Goal: Task Accomplishment & Management: Use online tool/utility

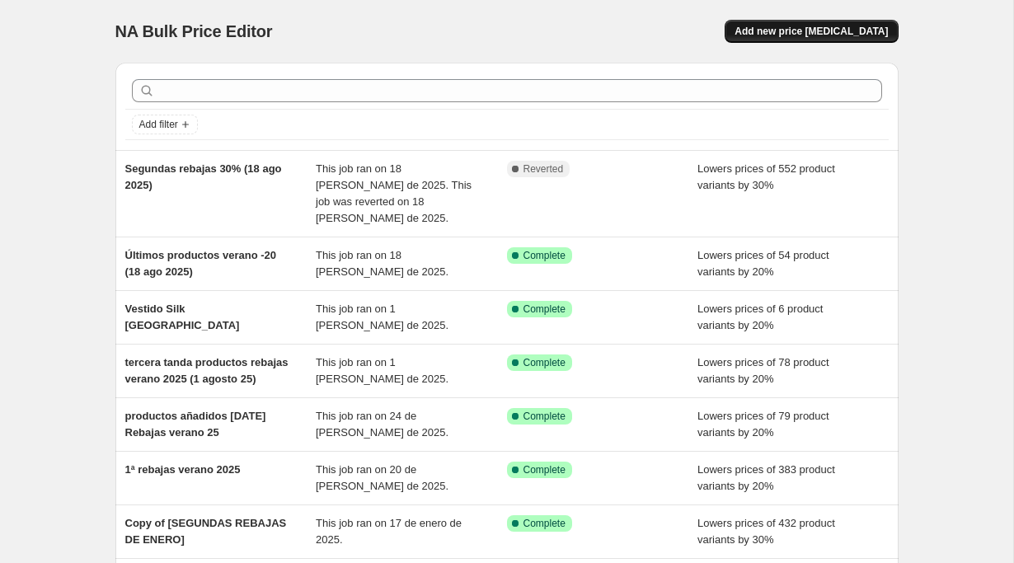
click at [822, 38] on button "Add new price [MEDICAL_DATA]" at bounding box center [811, 31] width 173 height 23
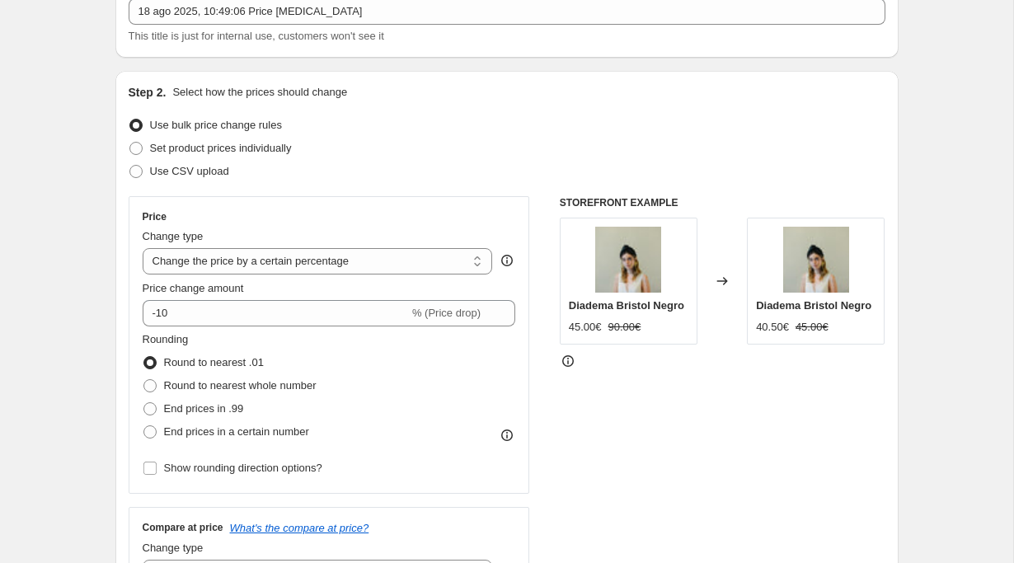
scroll to position [110, 0]
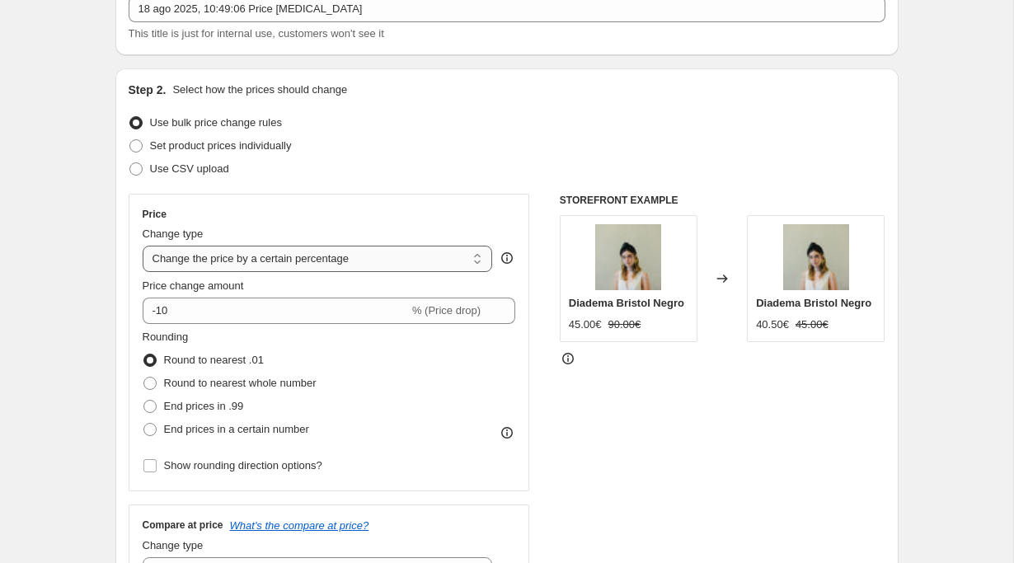
click at [350, 261] on select "Change the price to a certain amount Change the price by a certain amount Chang…" at bounding box center [318, 259] width 350 height 26
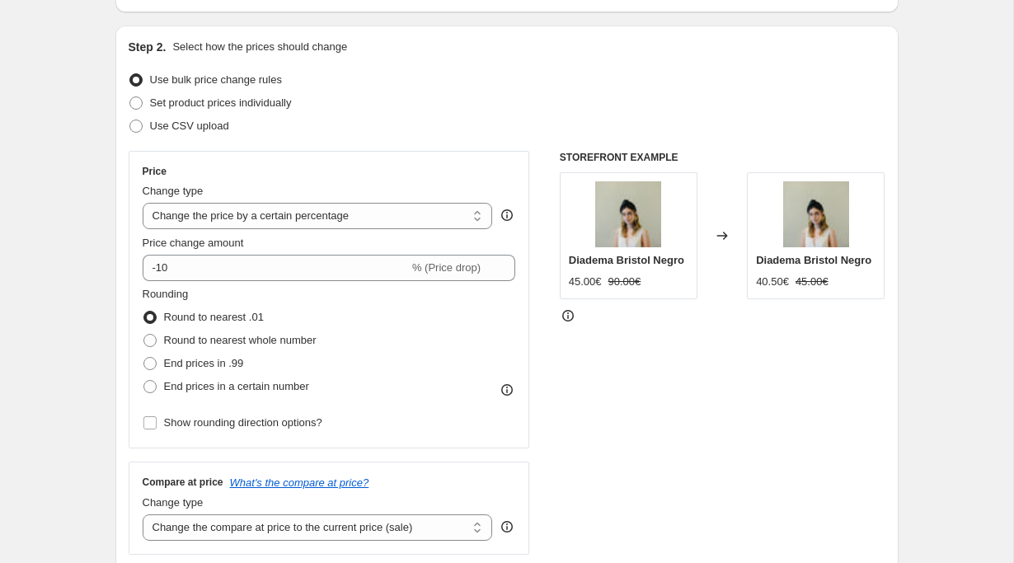
scroll to position [152, 0]
click at [238, 207] on select "Change the price to a certain amount Change the price by a certain amount Chang…" at bounding box center [318, 217] width 350 height 26
select select "to"
click at [143, 204] on select "Change the price to a certain amount Change the price by a certain amount Chang…" at bounding box center [318, 217] width 350 height 26
type input "80.00"
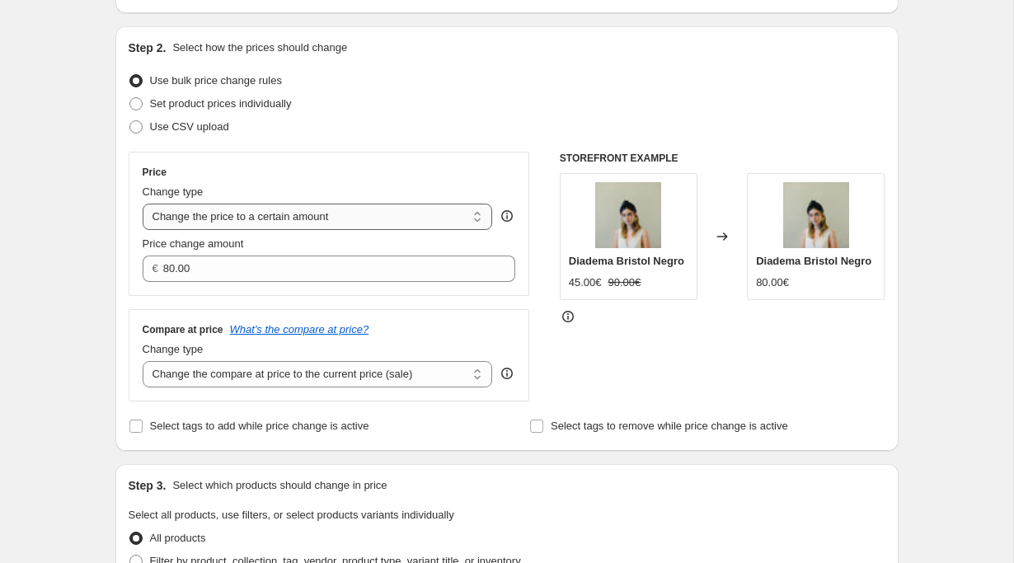
click at [450, 214] on select "Change the price to a certain amount Change the price by a certain amount Chang…" at bounding box center [318, 217] width 350 height 26
select select "by"
click at [143, 204] on select "Change the price to a certain amount Change the price by a certain amount Chang…" at bounding box center [318, 217] width 350 height 26
type input "-10.00"
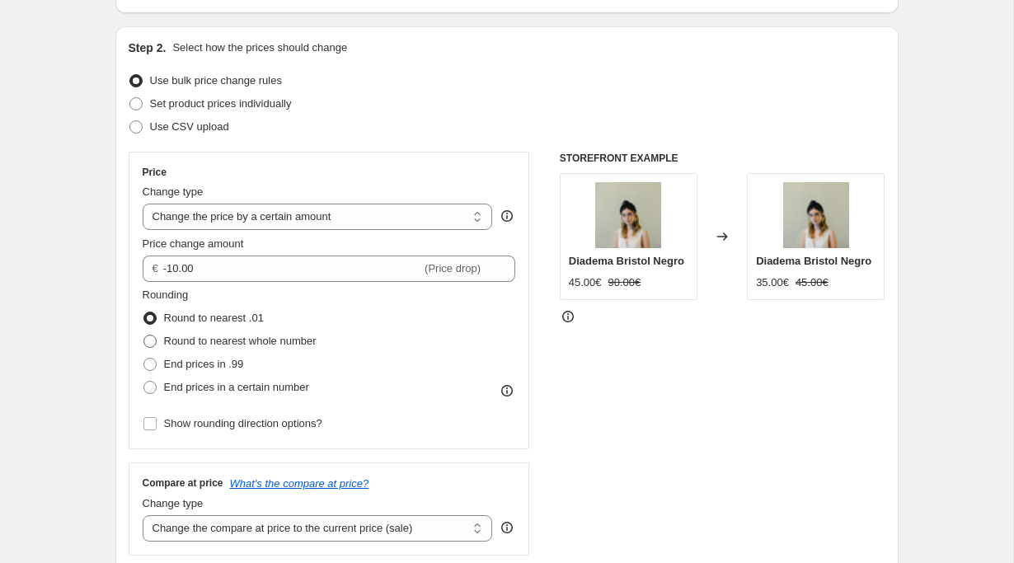
click at [150, 341] on span at bounding box center [149, 341] width 13 height 13
click at [144, 336] on input "Round to nearest whole number" at bounding box center [143, 335] width 1 height 1
radio input "true"
click at [148, 366] on span at bounding box center [149, 364] width 13 height 13
click at [144, 359] on input "End prices in .99" at bounding box center [143, 358] width 1 height 1
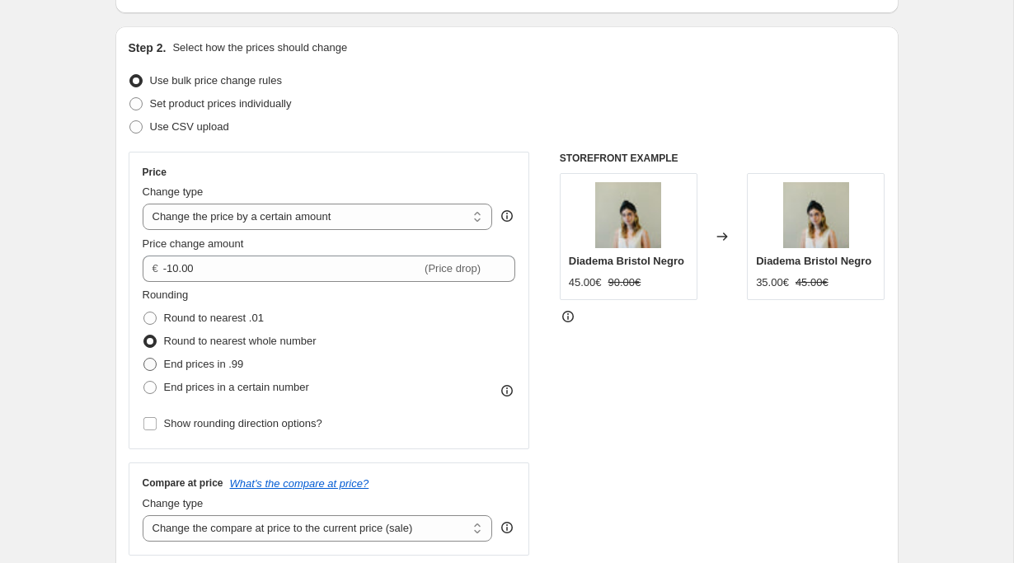
radio input "true"
click at [150, 384] on span at bounding box center [149, 387] width 13 height 13
click at [144, 382] on input "End prices in a certain number" at bounding box center [143, 381] width 1 height 1
radio input "true"
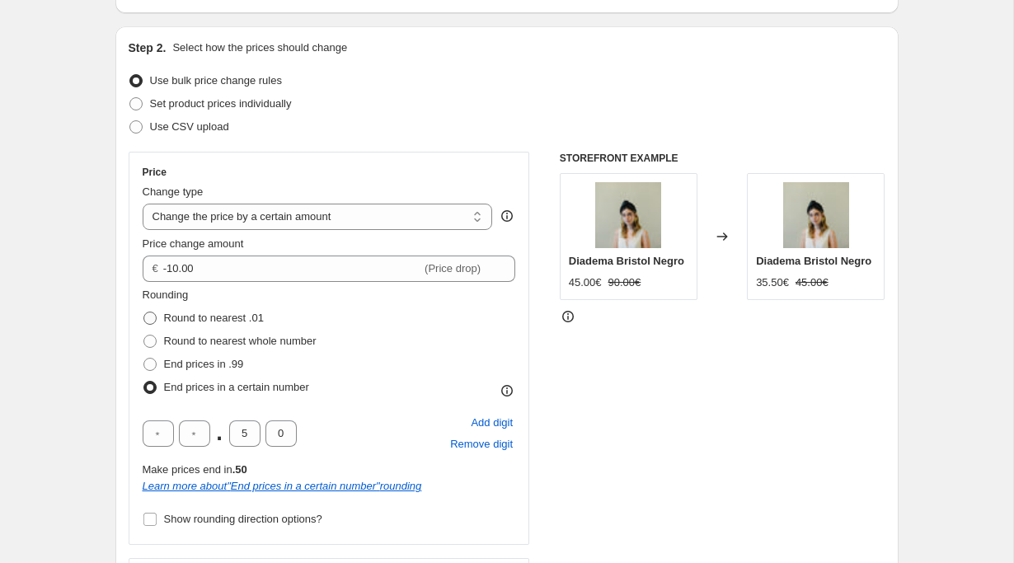
click at [150, 314] on span at bounding box center [149, 318] width 13 height 13
click at [144, 313] on input "Round to nearest .01" at bounding box center [143, 312] width 1 height 1
radio input "true"
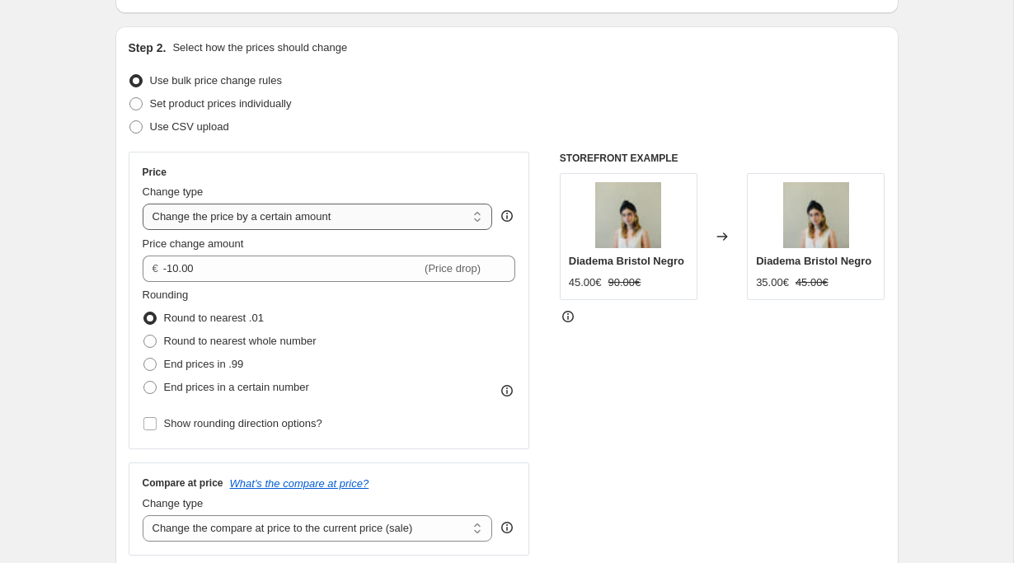
click at [413, 212] on select "Change the price to a certain amount Change the price by a certain amount Chang…" at bounding box center [318, 217] width 350 height 26
select select "percentage"
click at [143, 204] on select "Change the price to a certain amount Change the price by a certain amount Chang…" at bounding box center [318, 217] width 350 height 26
type input "-15"
click at [383, 216] on select "Change the price to a certain amount Change the price by a certain amount Chang…" at bounding box center [318, 217] width 350 height 26
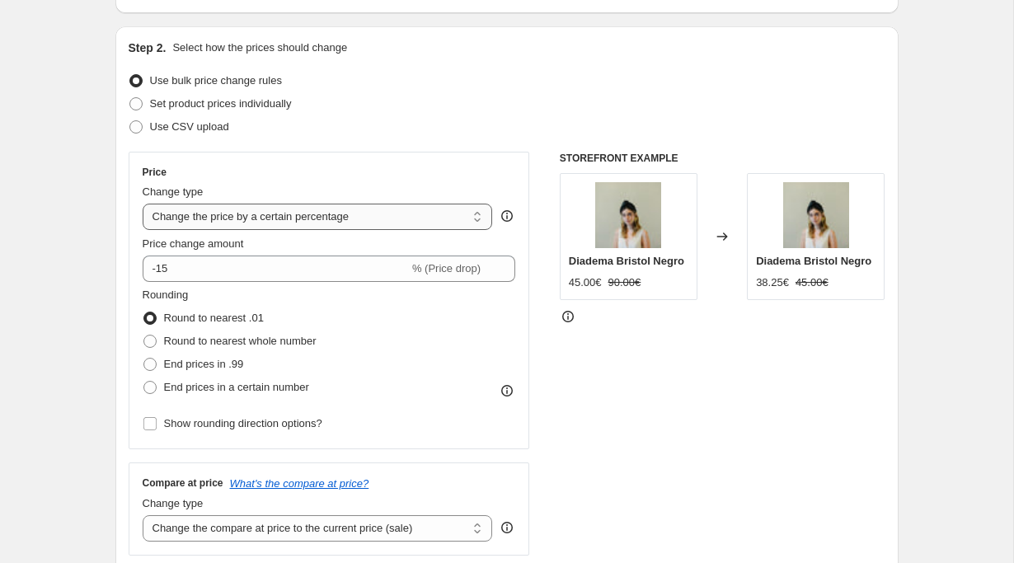
click at [143, 204] on select "Change the price to a certain amount Change the price by a certain amount Chang…" at bounding box center [318, 217] width 350 height 26
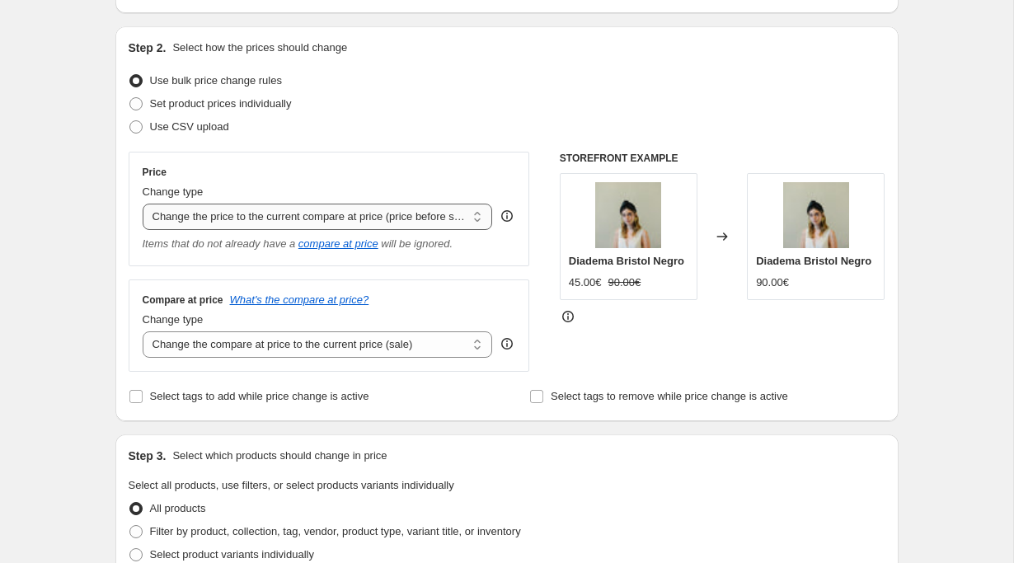
click at [366, 221] on select "Change the price to a certain amount Change the price by a certain amount Chang…" at bounding box center [318, 217] width 350 height 26
click at [143, 204] on select "Change the price to a certain amount Change the price by a certain amount Chang…" at bounding box center [318, 217] width 350 height 26
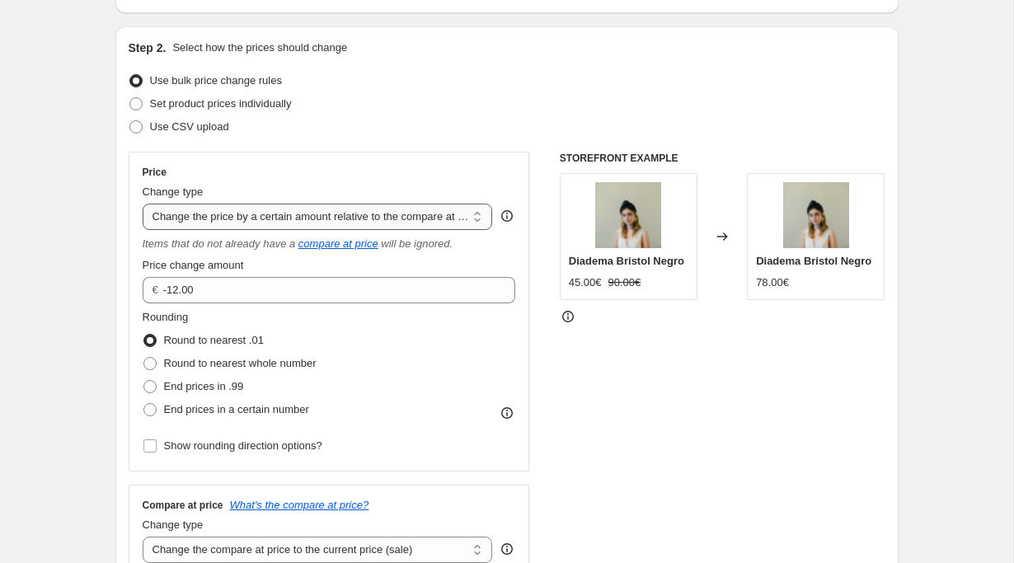
click at [362, 219] on select "Change the price to a certain amount Change the price by a certain amount Chang…" at bounding box center [318, 217] width 350 height 26
select select "pcap"
click at [143, 204] on select "Change the price to a certain amount Change the price by a certain amount Chang…" at bounding box center [318, 217] width 350 height 26
type input "-20"
click at [360, 221] on select "Change the price to a certain amount Change the price by a certain amount Chang…" at bounding box center [318, 217] width 350 height 26
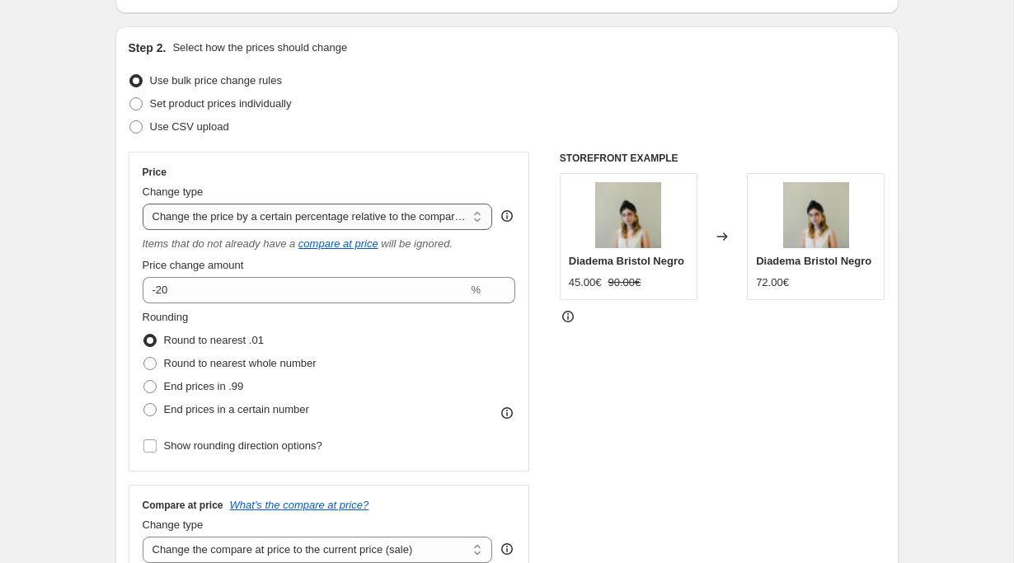
click at [143, 204] on select "Change the price to a certain amount Change the price by a certain amount Chang…" at bounding box center [318, 217] width 350 height 26
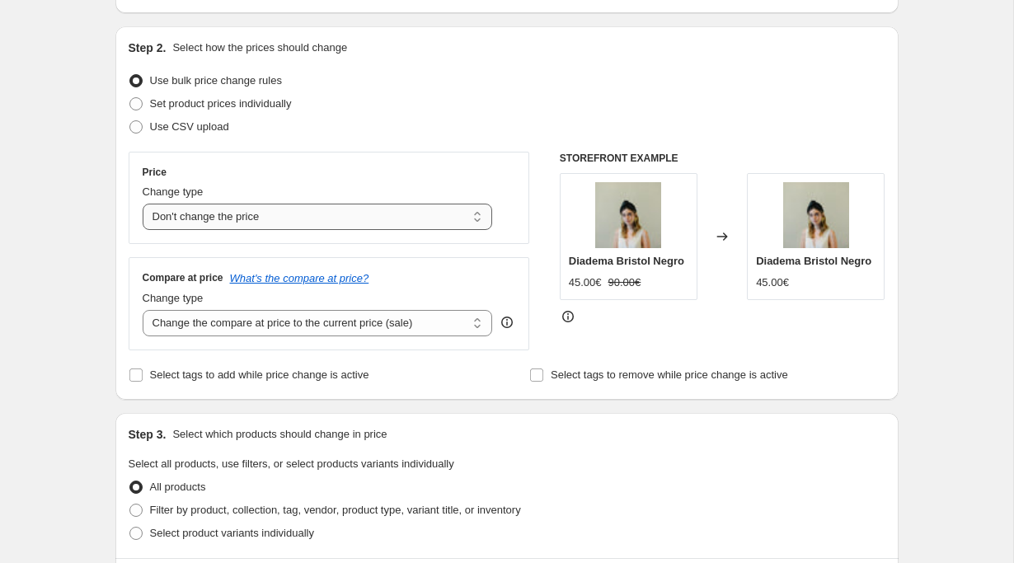
click at [380, 223] on select "Change the price to a certain amount Change the price by a certain amount Chang…" at bounding box center [318, 217] width 350 height 26
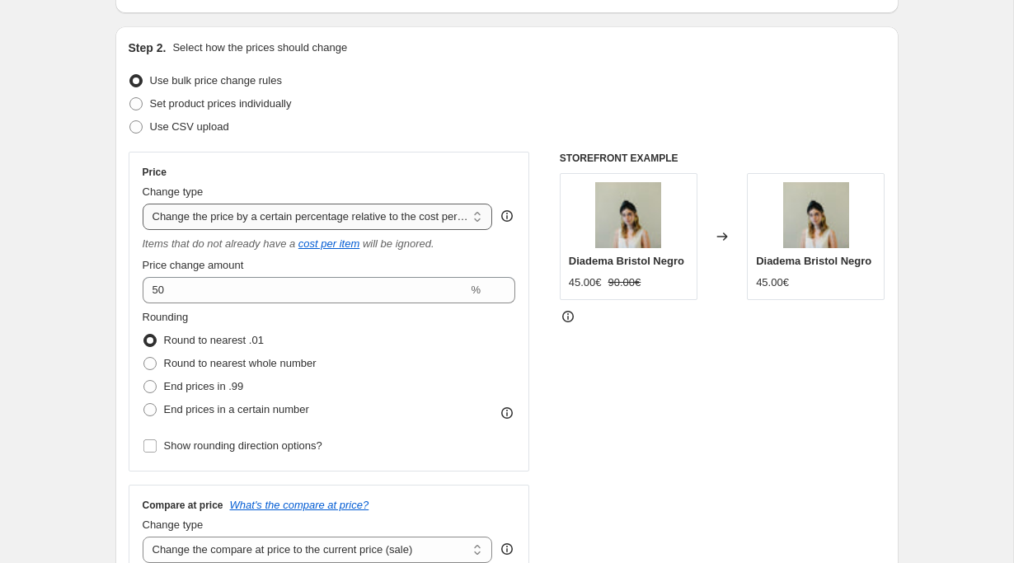
click at [376, 220] on select "Change the price to a certain amount Change the price by a certain amount Chang…" at bounding box center [318, 217] width 350 height 26
click at [143, 204] on select "Change the price to a certain amount Change the price by a certain amount Chang…" at bounding box center [318, 217] width 350 height 26
click at [373, 214] on select "Change the price to a certain amount Change the price by a certain amount Chang…" at bounding box center [318, 217] width 350 height 26
select select "to"
click at [143, 204] on select "Change the price to a certain amount Change the price by a certain amount Chang…" at bounding box center [318, 217] width 350 height 26
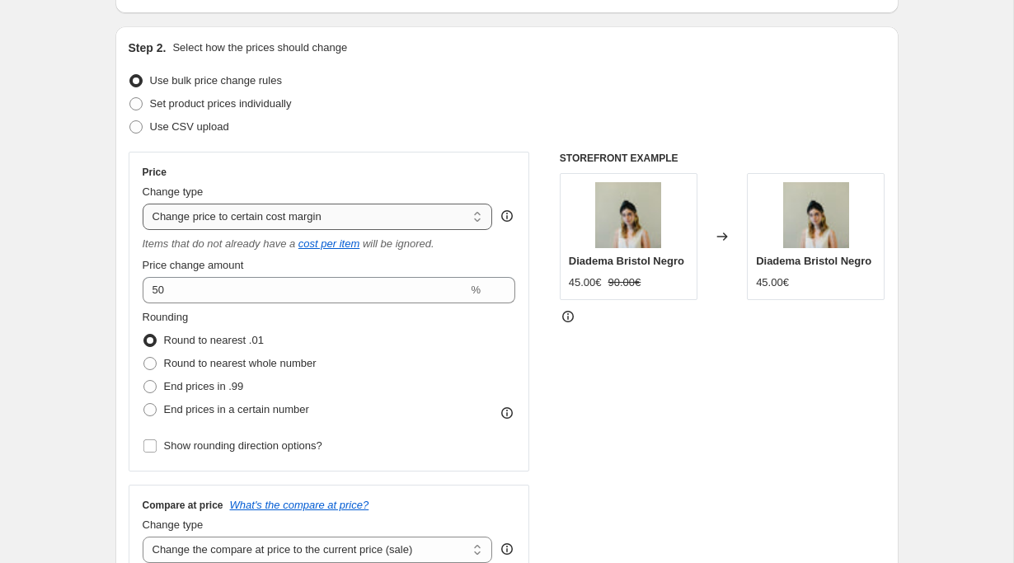
type input "80.00"
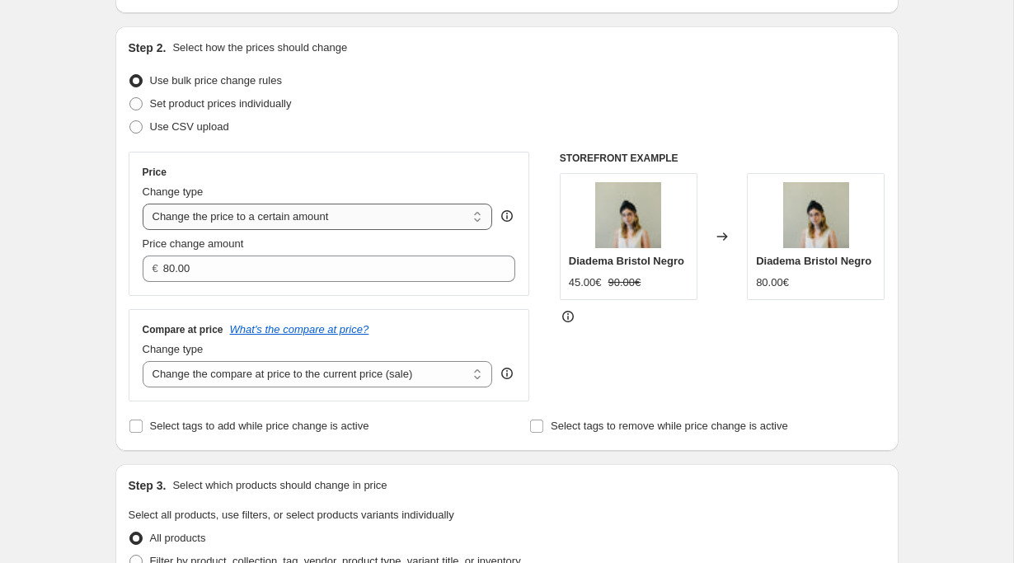
click at [354, 223] on select "Change the price to a certain amount Change the price by a certain amount Chang…" at bounding box center [318, 217] width 350 height 26
select select "by"
click at [143, 204] on select "Change the price to a certain amount Change the price by a certain amount Chang…" at bounding box center [318, 217] width 350 height 26
type input "-10.00"
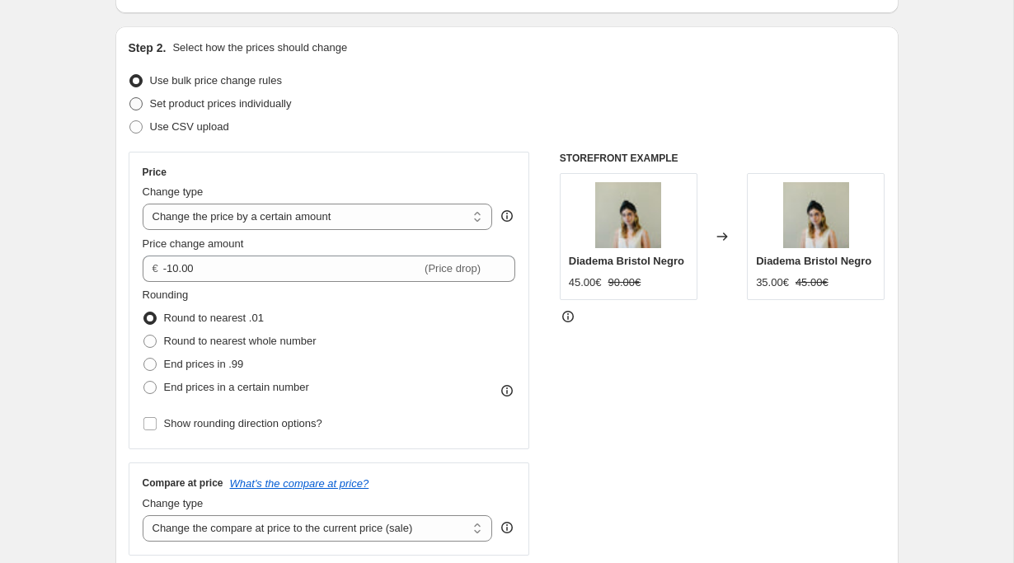
click at [138, 103] on span at bounding box center [135, 103] width 13 height 13
click at [130, 98] on input "Set product prices individually" at bounding box center [129, 97] width 1 height 1
radio input "true"
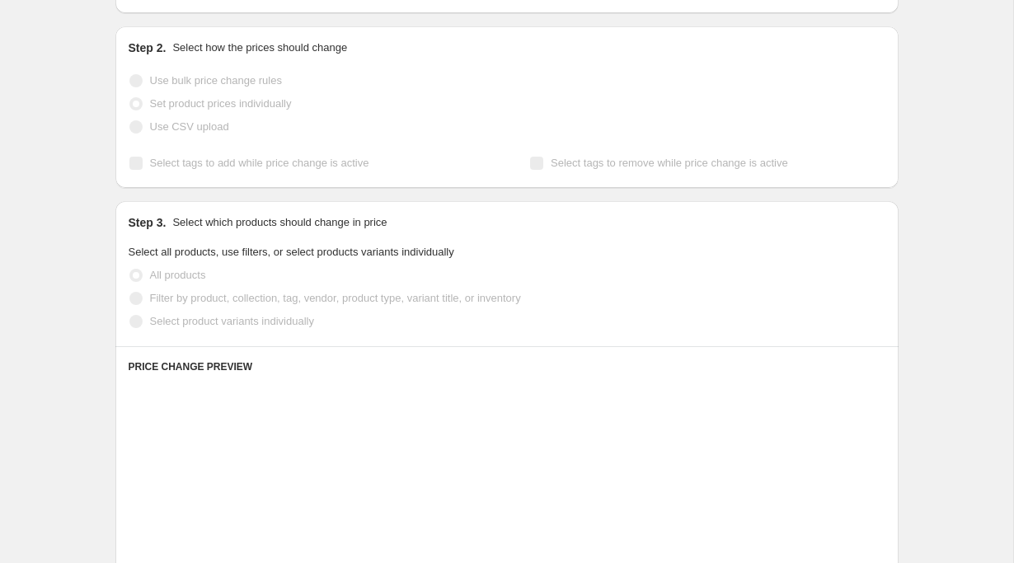
click at [135, 80] on span at bounding box center [135, 80] width 13 height 13
click at [130, 75] on input "Use bulk price change rules" at bounding box center [129, 74] width 1 height 1
radio input "true"
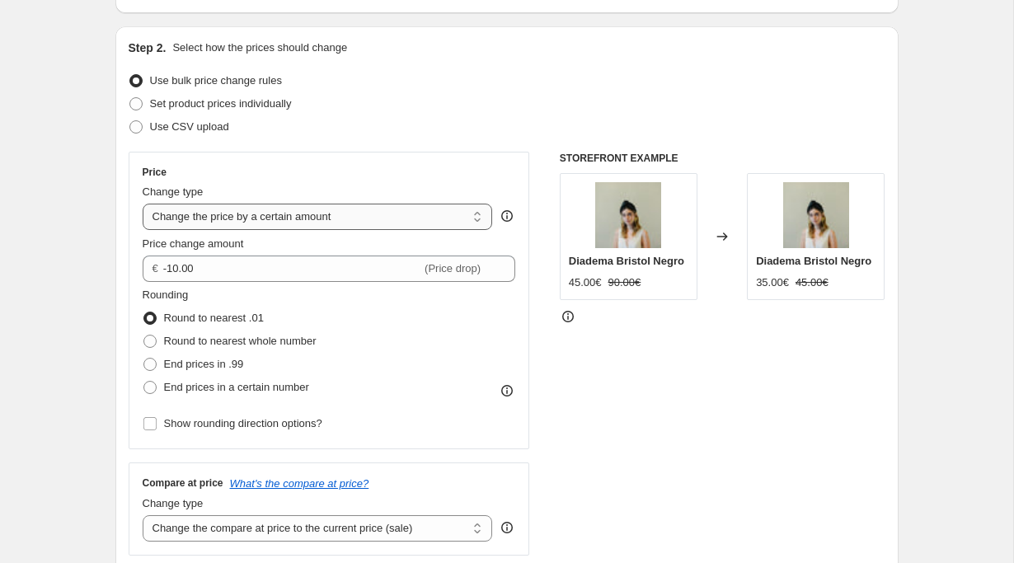
click at [300, 221] on select "Change the price to a certain amount Change the price by a certain amount Chang…" at bounding box center [318, 217] width 350 height 26
select select "to"
click at [143, 204] on select "Change the price to a certain amount Change the price by a certain amount Chang…" at bounding box center [318, 217] width 350 height 26
type input "80.00"
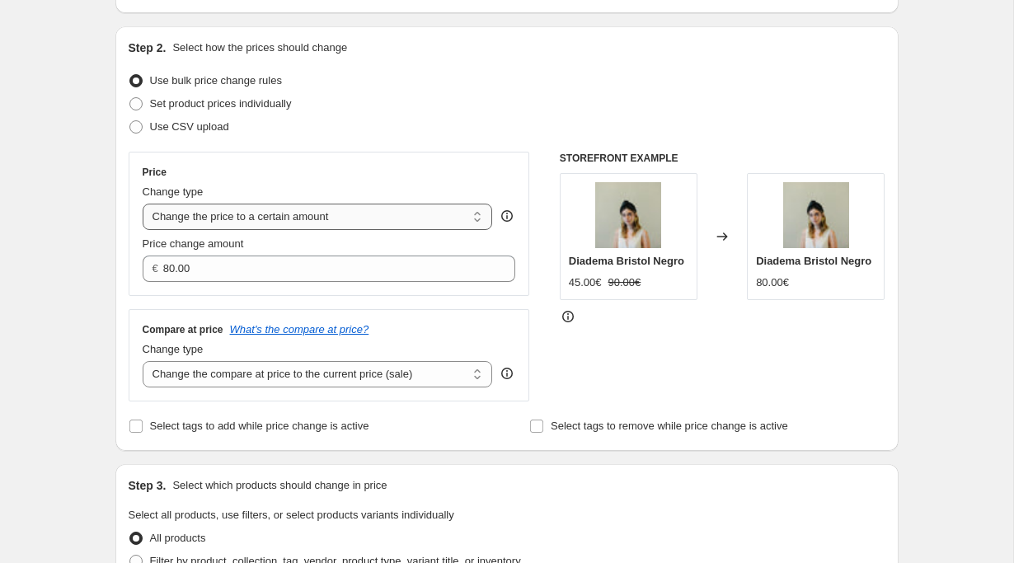
click at [294, 222] on select "Change the price to a certain amount Change the price by a certain amount Chang…" at bounding box center [318, 217] width 350 height 26
select select "percentage"
click at [143, 204] on select "Change the price to a certain amount Change the price by a certain amount Chang…" at bounding box center [318, 217] width 350 height 26
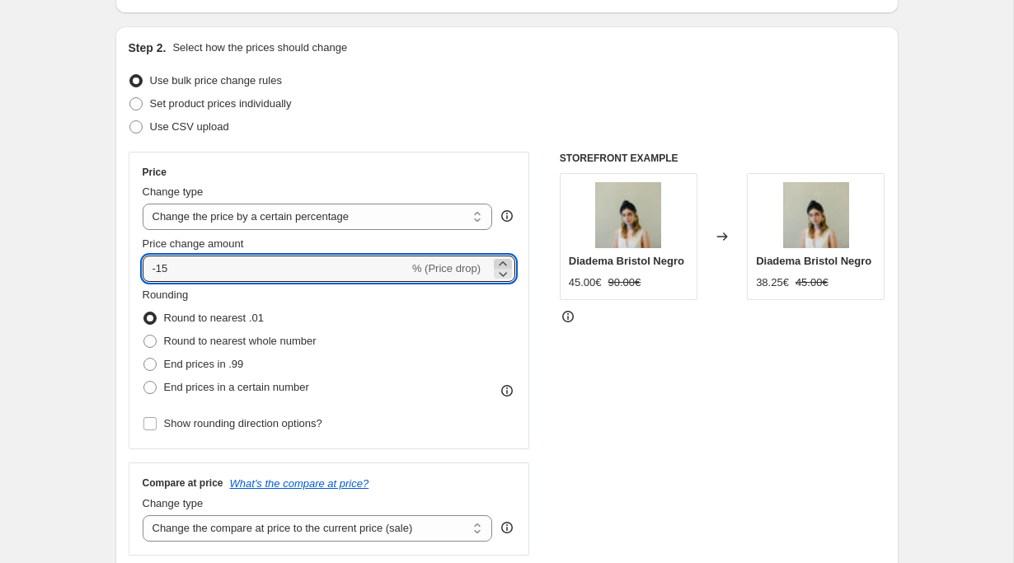
click at [503, 264] on icon at bounding box center [503, 264] width 16 height 16
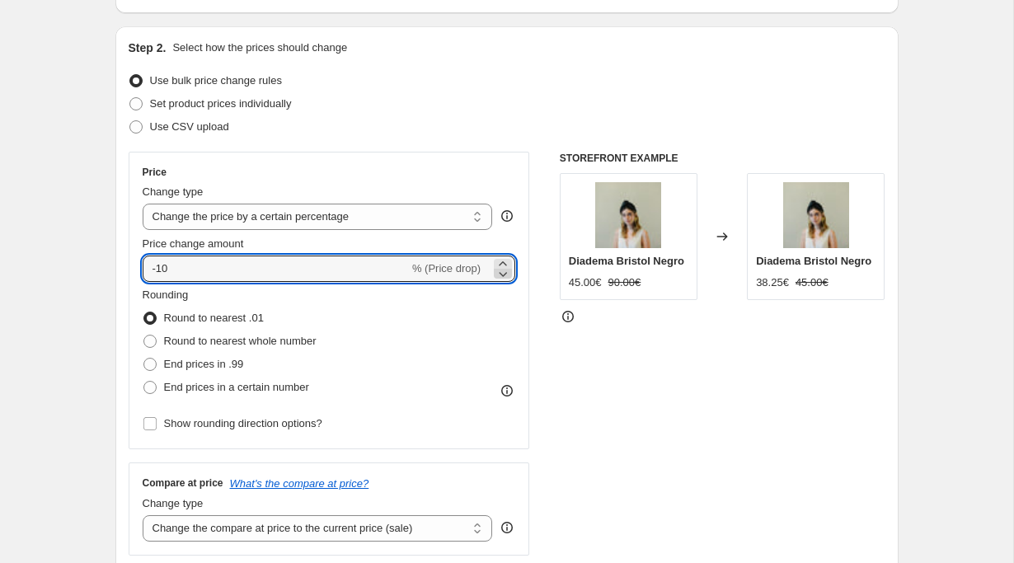
click at [506, 272] on icon at bounding box center [504, 274] width 8 height 5
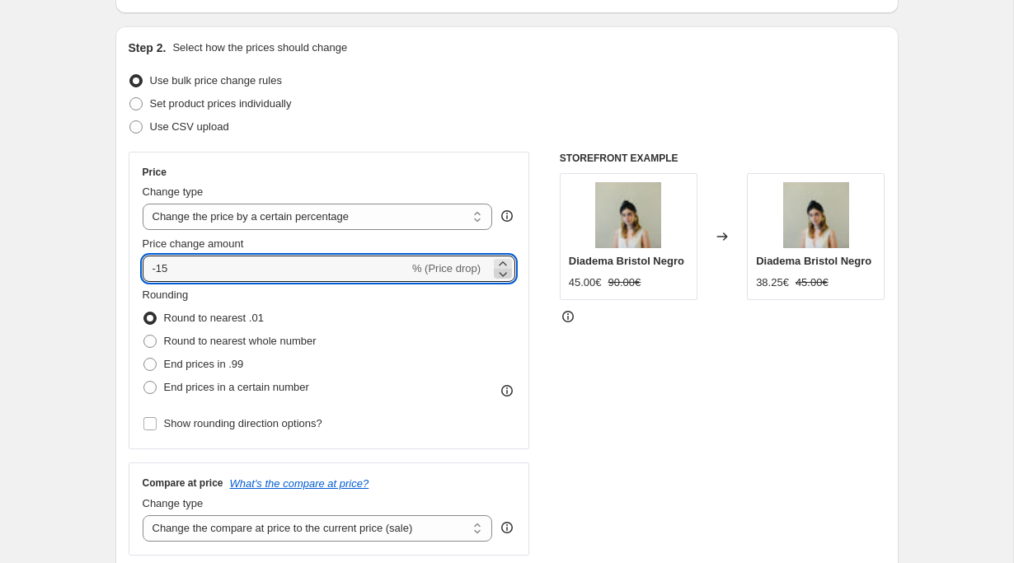
click at [506, 272] on icon at bounding box center [504, 274] width 8 height 5
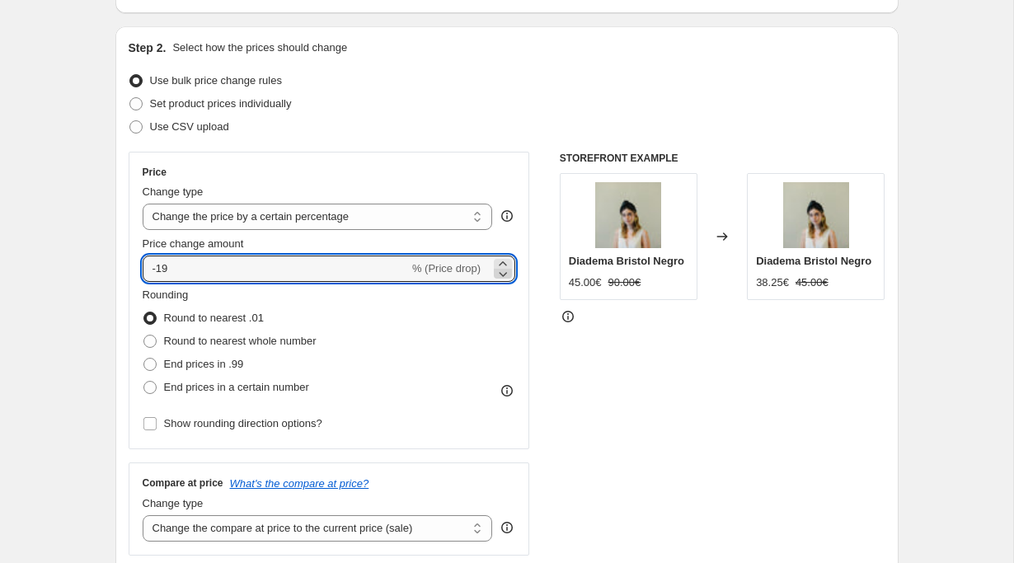
type input "-20"
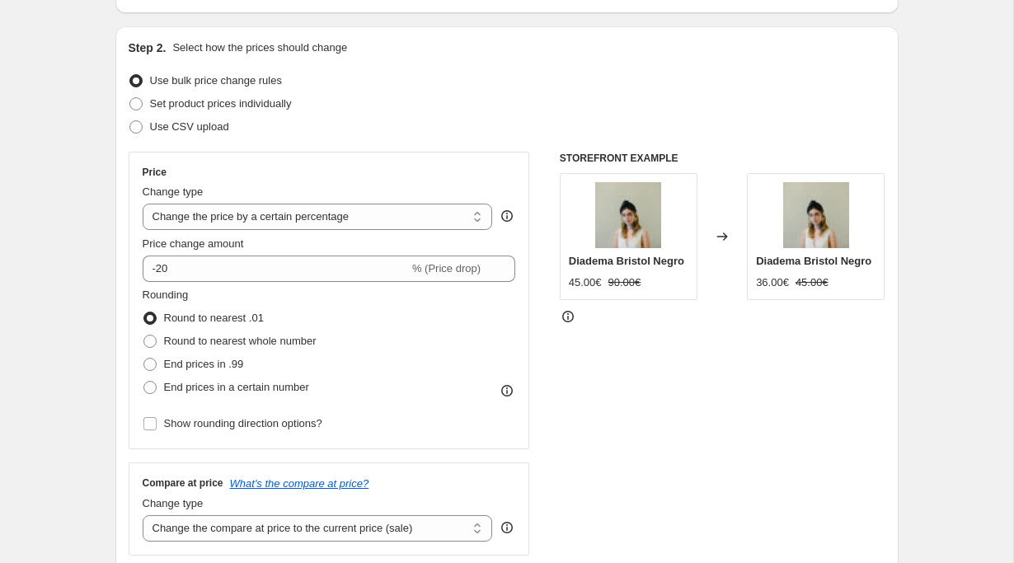
click at [600, 351] on div "STOREFRONT EXAMPLE Diadema Bristol Negro 45.00€ 90.00€ Changed to Diadema Brist…" at bounding box center [723, 354] width 326 height 404
click at [148, 346] on span at bounding box center [149, 341] width 13 height 13
click at [144, 336] on input "Round to nearest whole number" at bounding box center [143, 335] width 1 height 1
radio input "true"
click at [148, 360] on span at bounding box center [149, 364] width 13 height 13
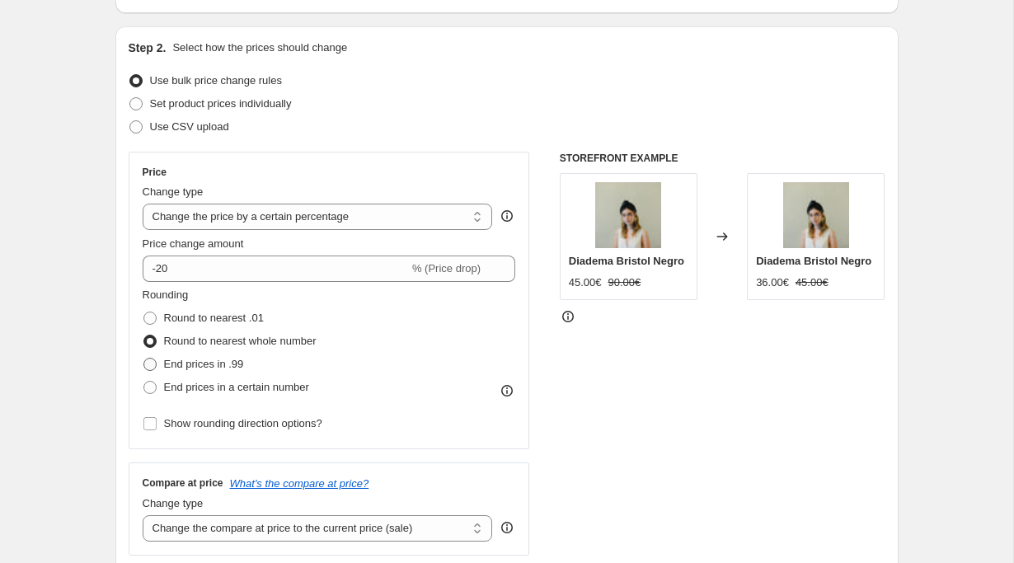
click at [144, 359] on input "End prices in .99" at bounding box center [143, 358] width 1 height 1
radio input "true"
click at [149, 383] on span at bounding box center [149, 387] width 13 height 13
click at [144, 382] on input "End prices in a certain number" at bounding box center [143, 381] width 1 height 1
radio input "true"
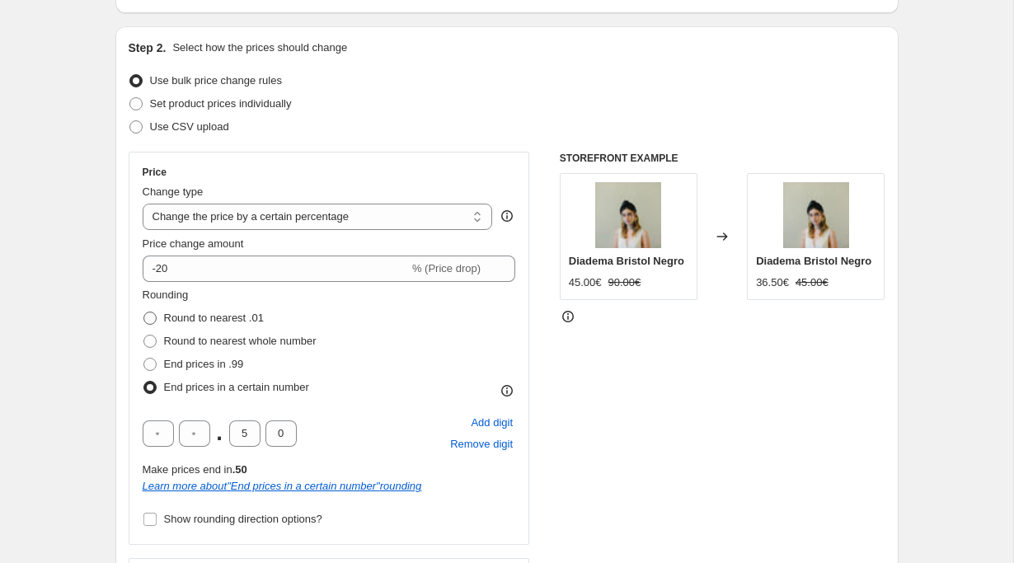
click at [149, 316] on span at bounding box center [149, 318] width 13 height 13
click at [144, 313] on input "Round to nearest .01" at bounding box center [143, 312] width 1 height 1
radio input "true"
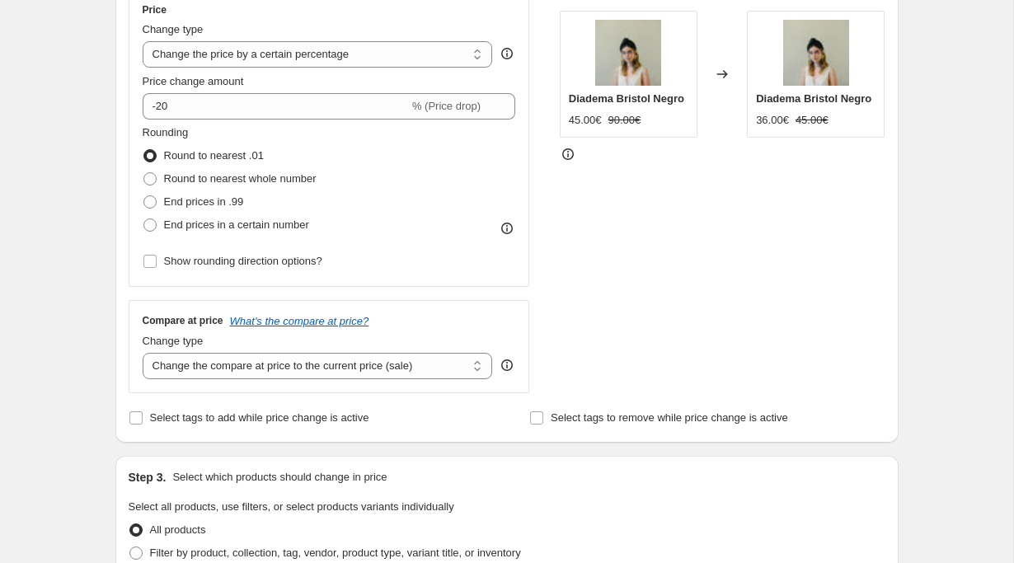
scroll to position [318, 0]
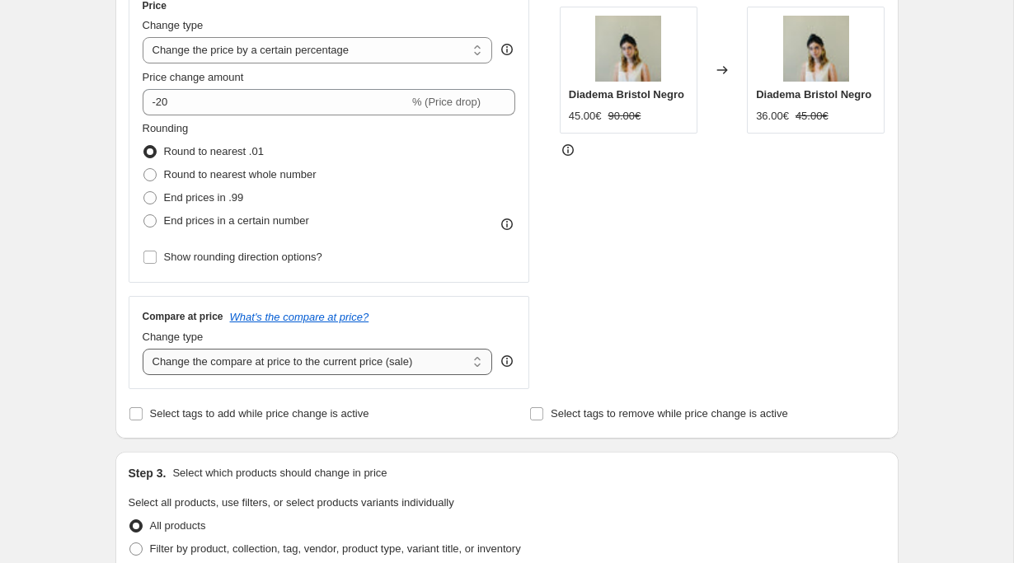
click at [219, 362] on select "Change the compare at price to the current price (sale) Change the compare at p…" at bounding box center [318, 362] width 350 height 26
click at [143, 349] on select "Change the compare at price to the current price (sale) Change the compare at p…" at bounding box center [318, 362] width 350 height 26
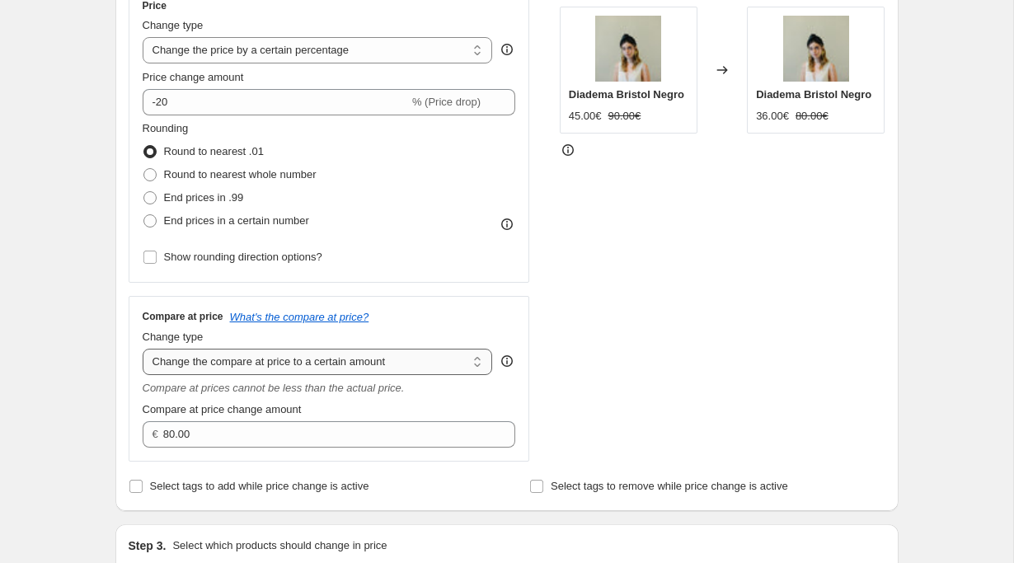
click at [269, 358] on select "Change the compare at price to the current price (sale) Change the compare at p…" at bounding box center [318, 362] width 350 height 26
select select "by"
click at [143, 349] on select "Change the compare at price to the current price (sale) Change the compare at p…" at bounding box center [318, 362] width 350 height 26
type input "-10.00"
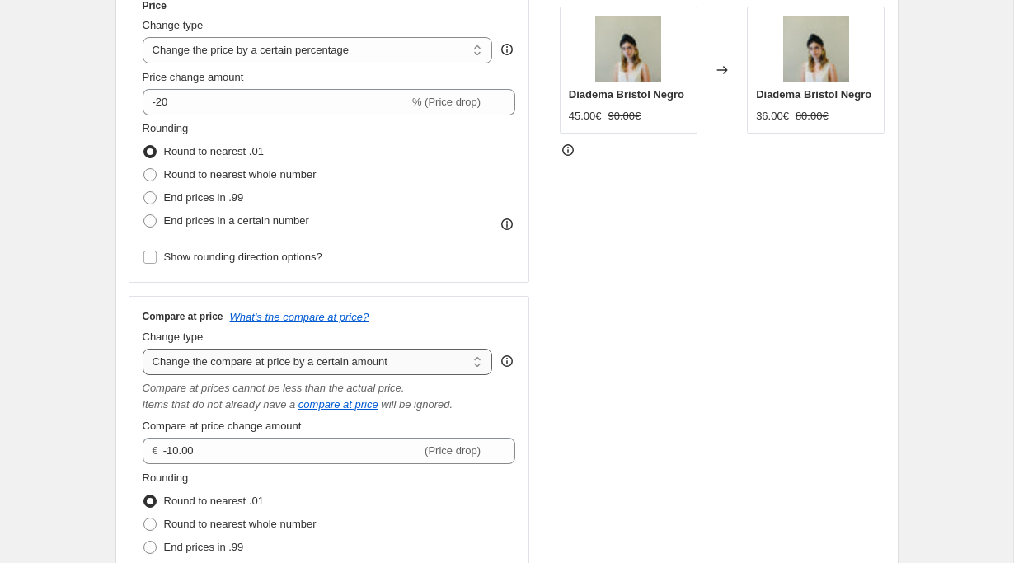
click at [228, 362] on select "Change the compare at price to the current price (sale) Change the compare at p…" at bounding box center [318, 362] width 350 height 26
select select "to"
click at [143, 349] on select "Change the compare at price to the current price (sale) Change the compare at p…" at bounding box center [318, 362] width 350 height 26
type input "80.00"
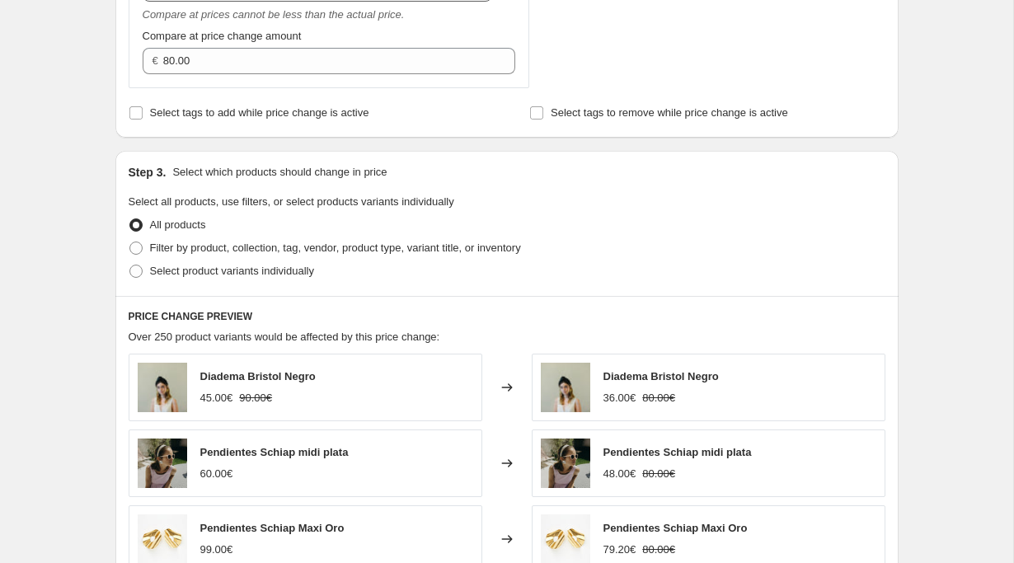
scroll to position [700, 0]
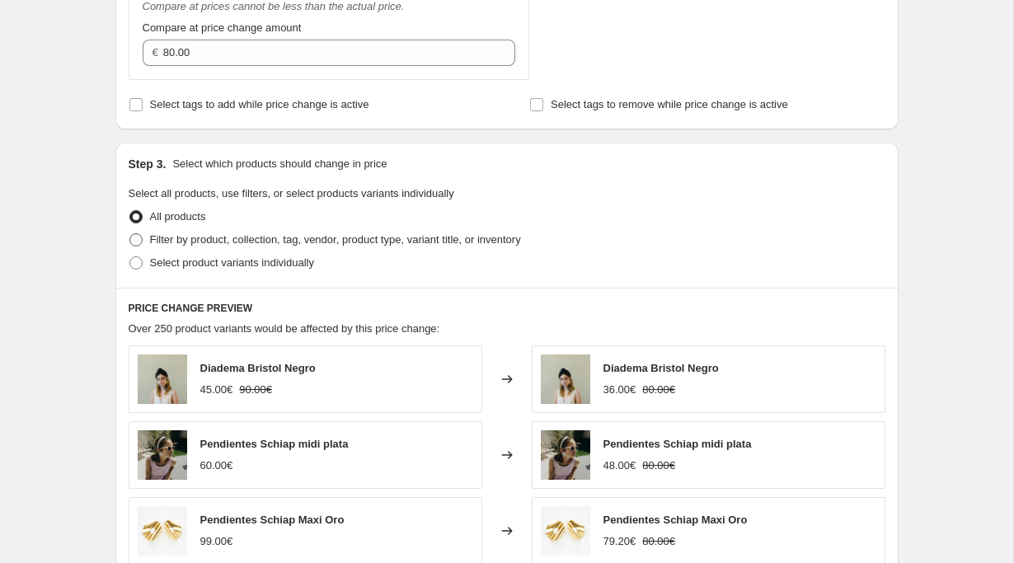
click at [138, 242] on span at bounding box center [135, 239] width 13 height 13
click at [130, 234] on input "Filter by product, collection, tag, vendor, product type, variant title, or inv…" at bounding box center [129, 233] width 1 height 1
radio input "true"
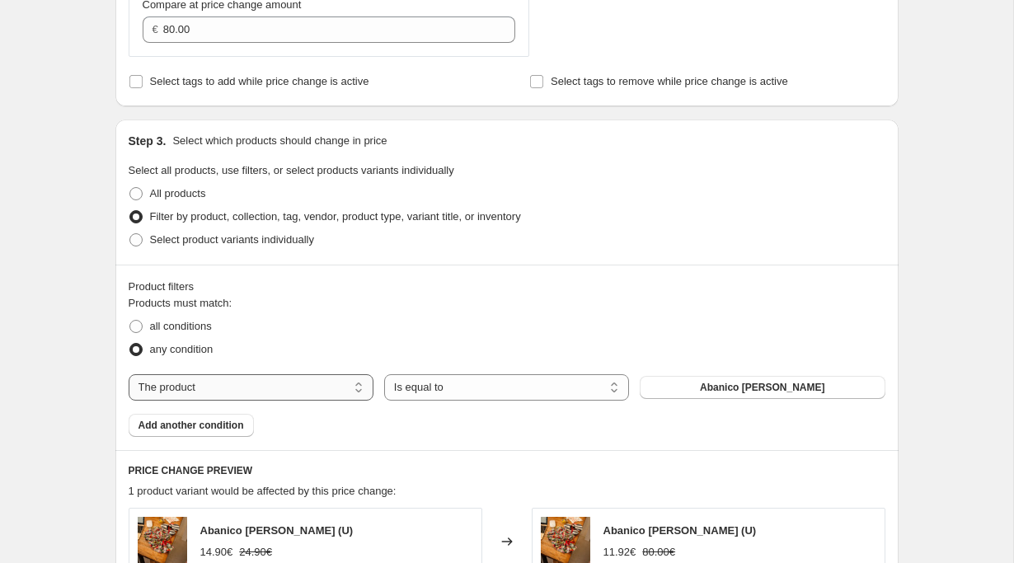
scroll to position [724, 0]
click at [290, 383] on select "The product The product's collection The product's tag The product's vendor The…" at bounding box center [251, 387] width 245 height 26
click at [448, 378] on select "Is equal to Is not equal to" at bounding box center [506, 387] width 245 height 26
click at [354, 329] on div "all conditions" at bounding box center [507, 325] width 757 height 23
click at [134, 326] on span at bounding box center [135, 325] width 13 height 13
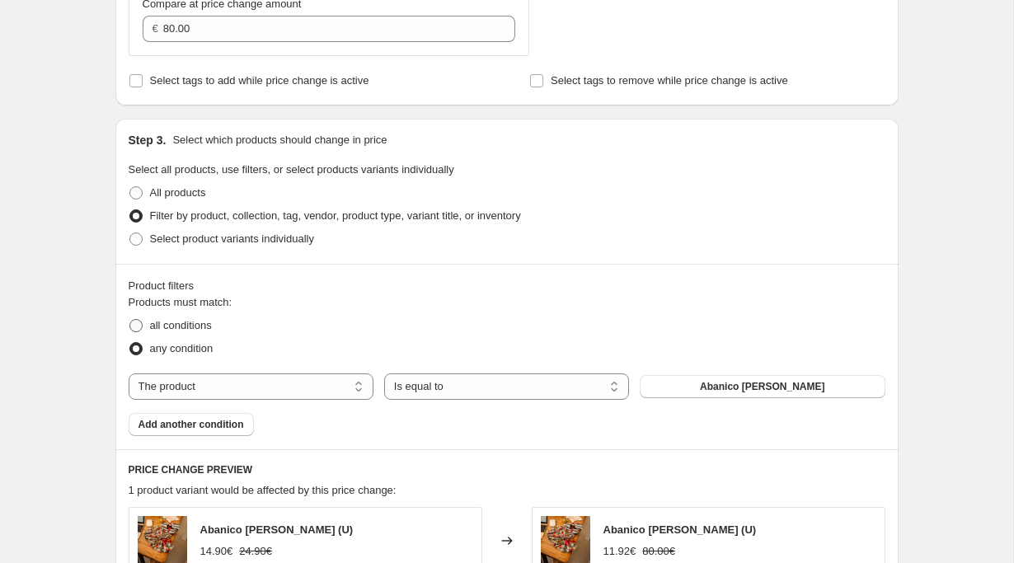
click at [130, 320] on input "all conditions" at bounding box center [129, 319] width 1 height 1
radio input "true"
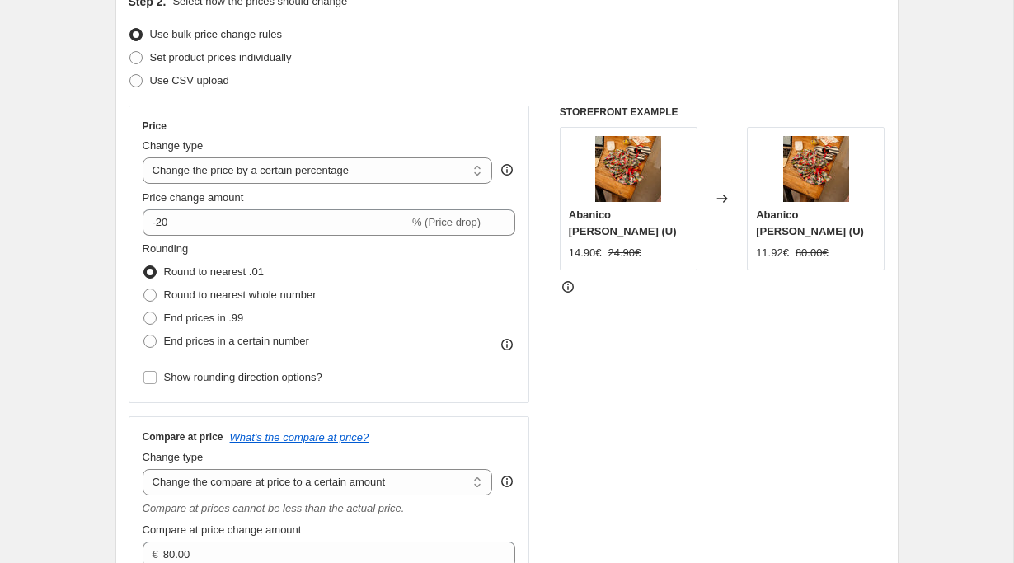
scroll to position [194, 0]
